Goal: Navigation & Orientation: Find specific page/section

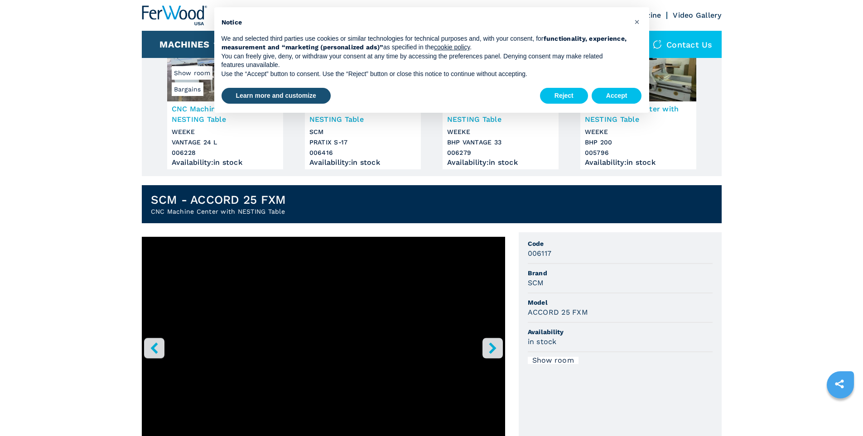
scroll to position [241, 0]
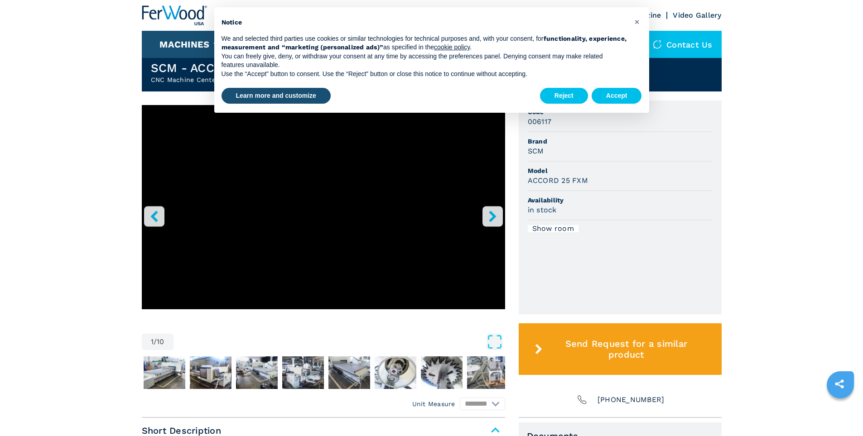
click at [494, 217] on icon "right-button" at bounding box center [492, 216] width 7 height 11
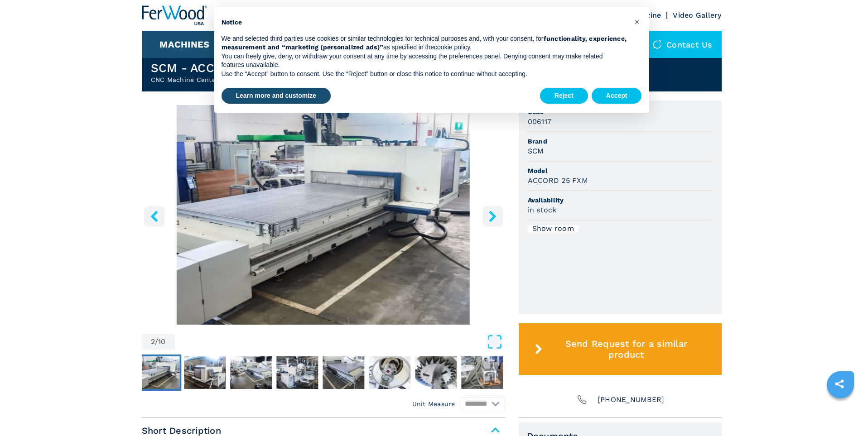
click at [494, 217] on icon "right-button" at bounding box center [492, 216] width 7 height 11
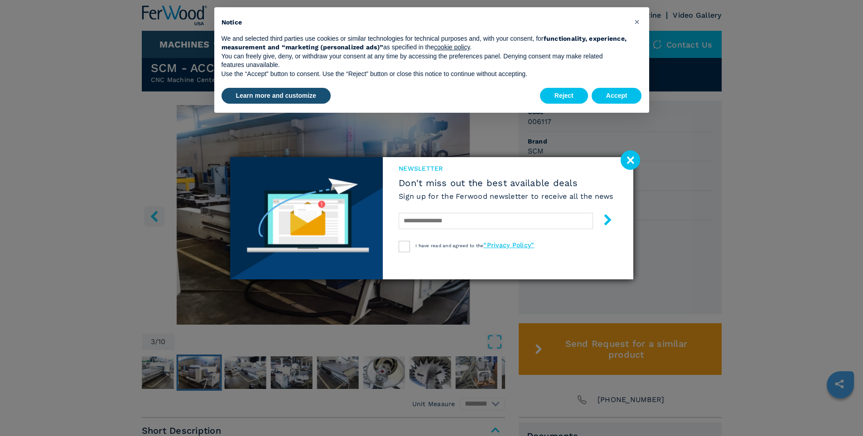
click at [497, 215] on main "HOMEPAGE | machines | cnc machine centres and routers | cnc machine center with…" at bounding box center [431, 253] width 863 height 989
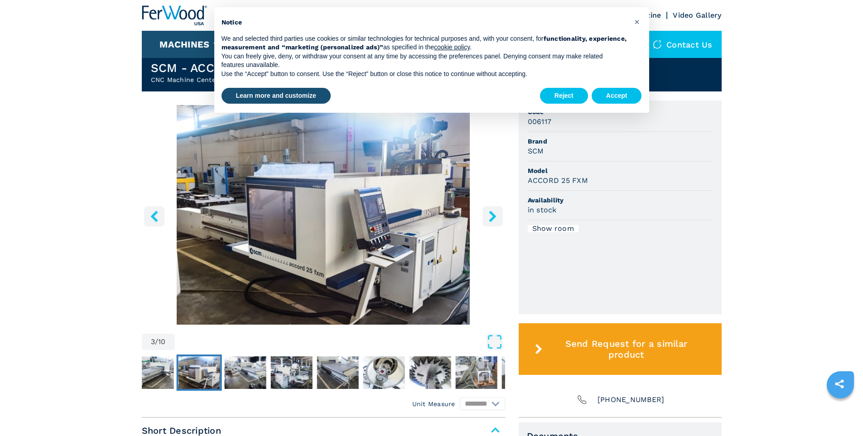
click at [495, 215] on icon "right-button" at bounding box center [492, 216] width 11 height 11
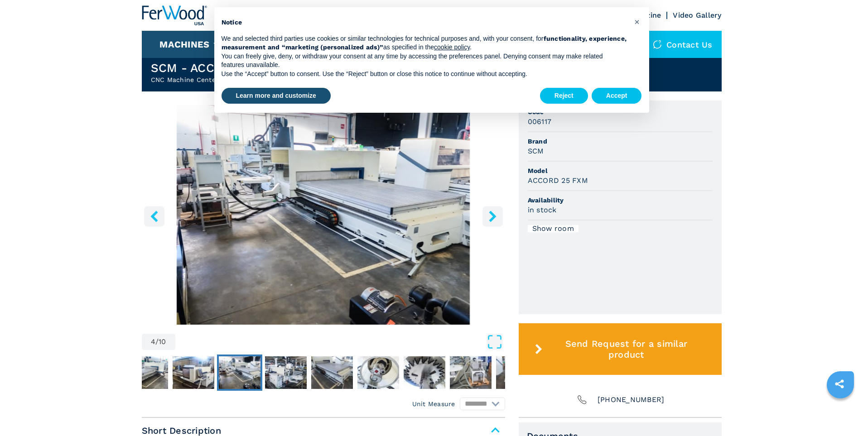
click at [488, 217] on icon "right-button" at bounding box center [492, 216] width 11 height 11
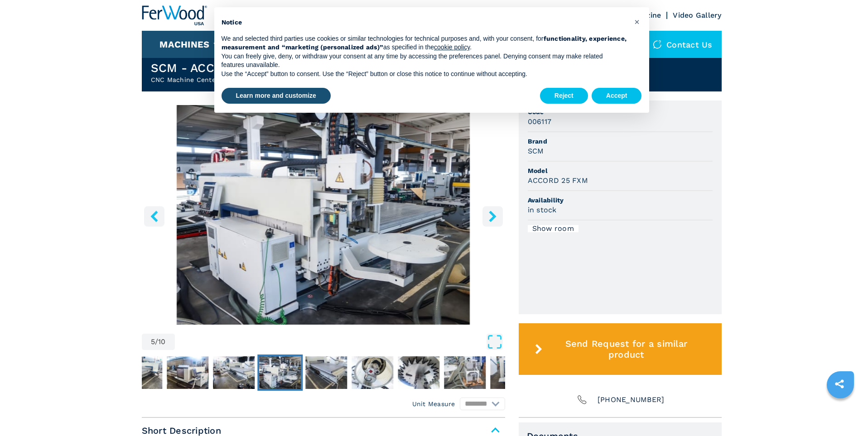
click at [488, 217] on icon "right-button" at bounding box center [492, 216] width 11 height 11
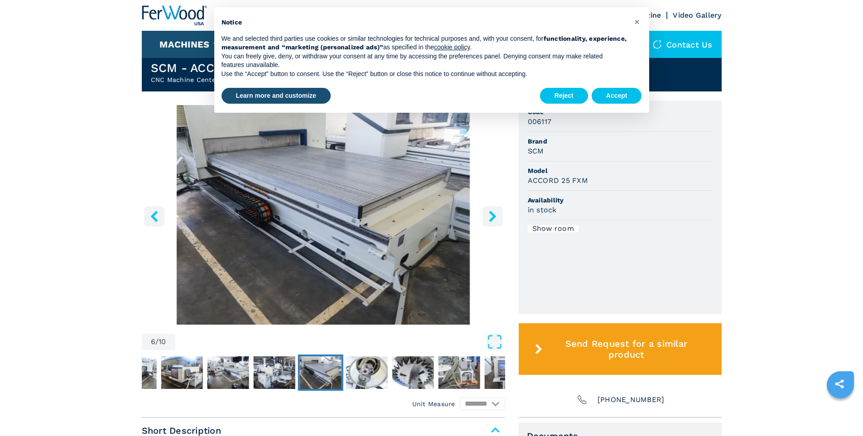
click at [489, 214] on icon "right-button" at bounding box center [492, 216] width 11 height 11
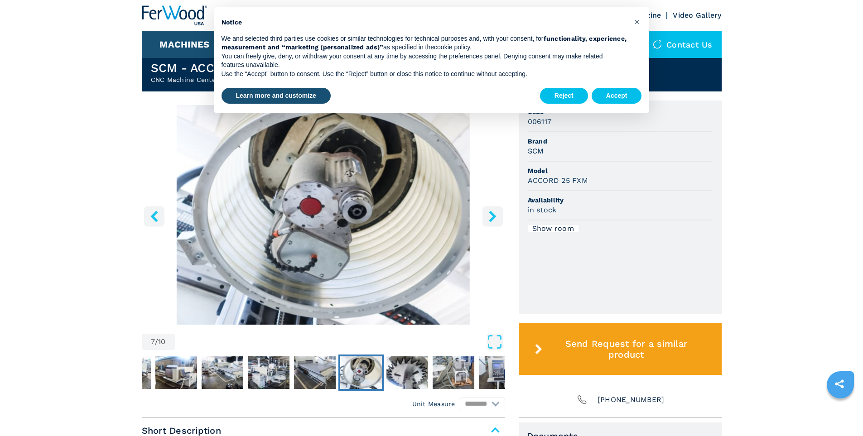
click at [489, 213] on icon "right-button" at bounding box center [492, 216] width 11 height 11
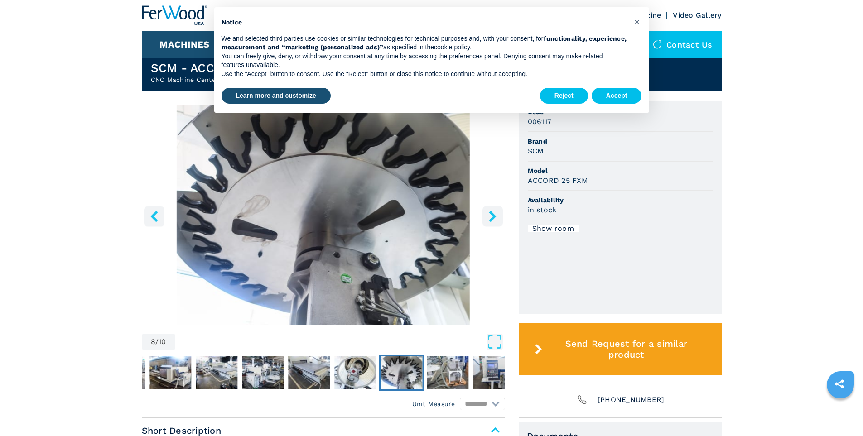
click at [491, 212] on icon "right-button" at bounding box center [492, 216] width 7 height 11
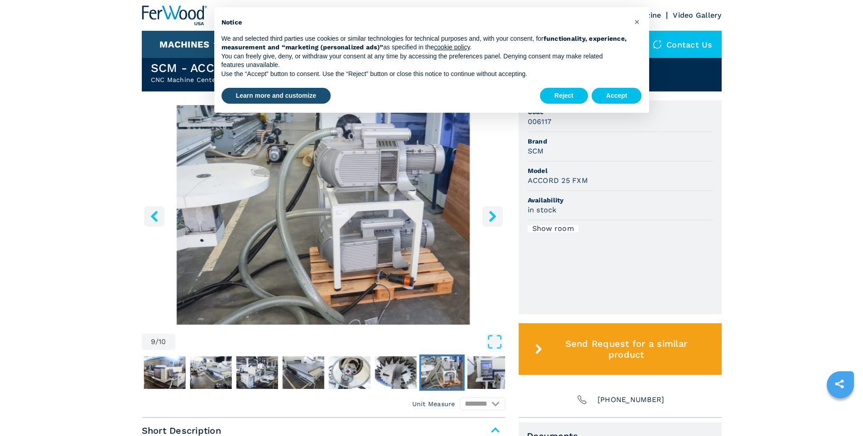
click at [491, 212] on icon "right-button" at bounding box center [492, 216] width 7 height 11
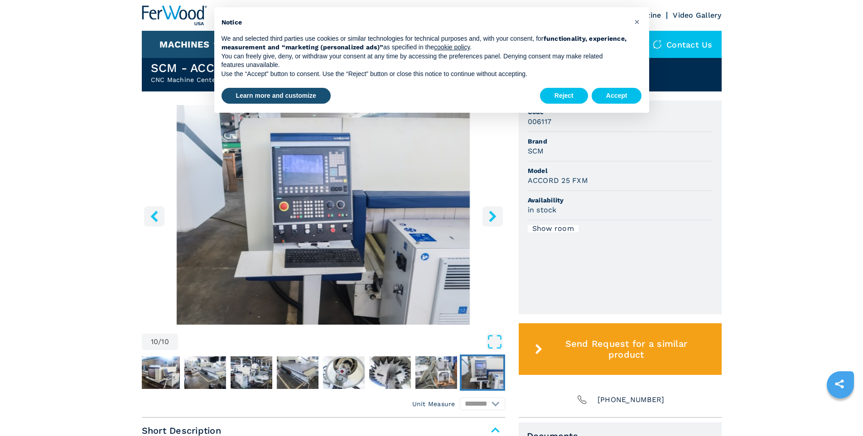
click at [491, 212] on icon "right-button" at bounding box center [492, 216] width 7 height 11
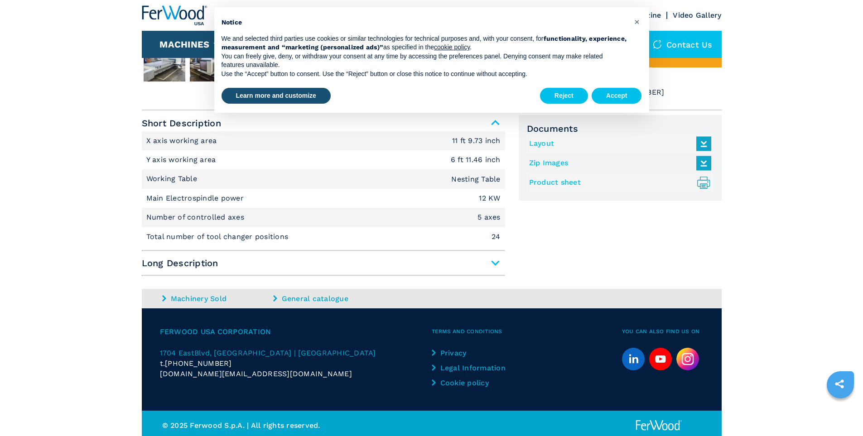
scroll to position [553, 0]
